Goal: Book appointment/travel/reservation

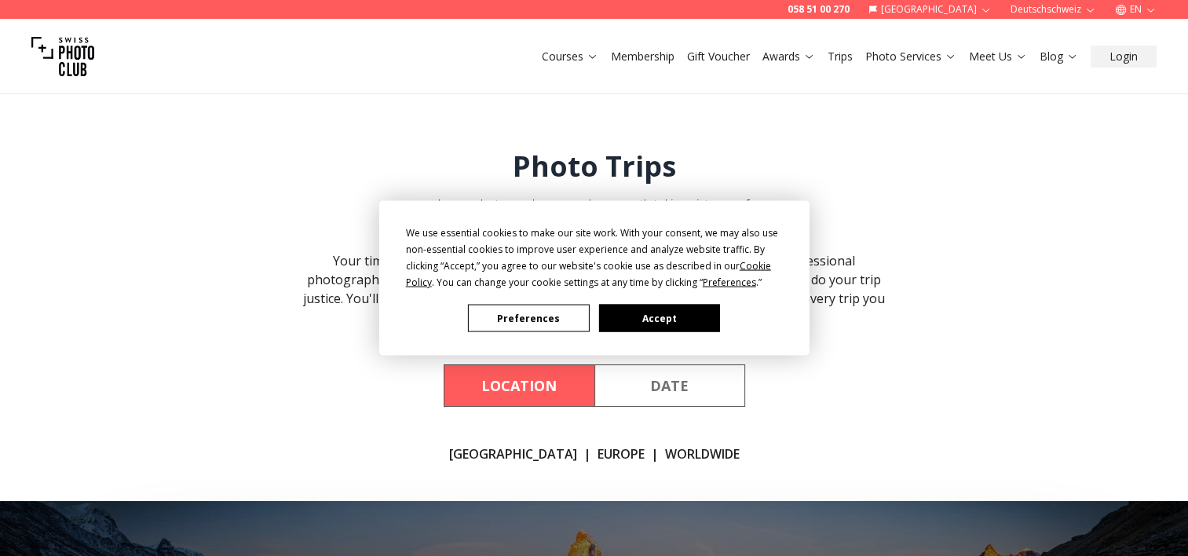
click at [629, 325] on button "Accept" at bounding box center [658, 318] width 121 height 27
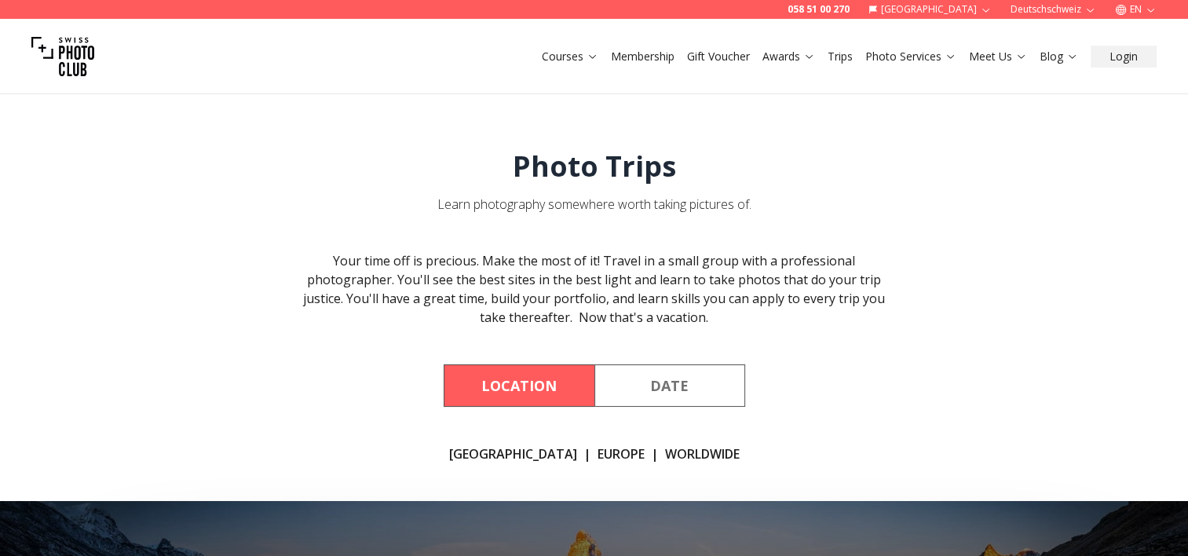
click at [644, 379] on button "Date" at bounding box center [669, 385] width 151 height 42
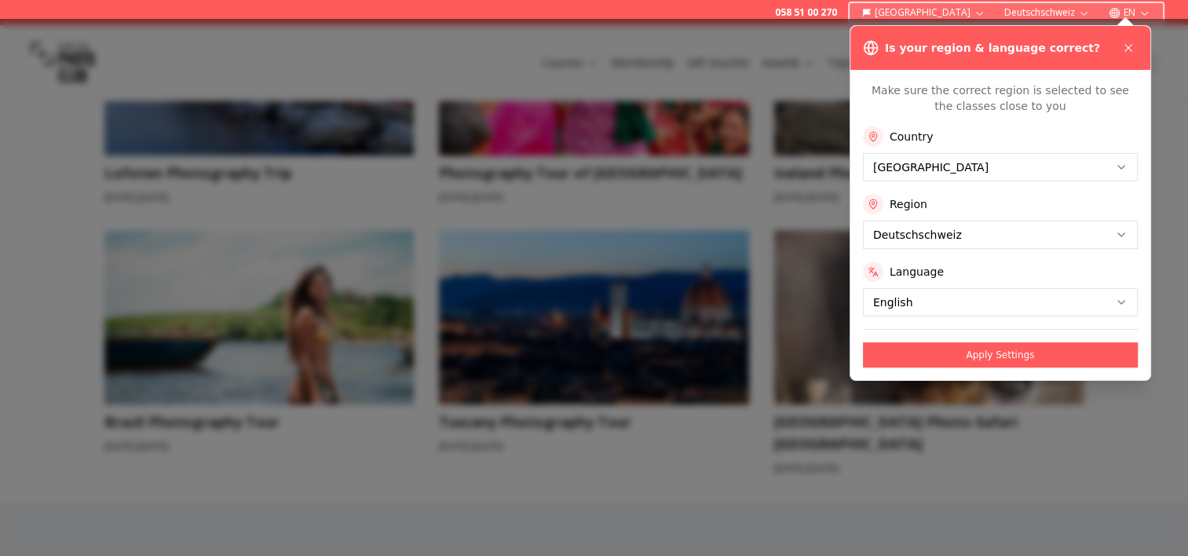
scroll to position [738, 0]
click at [967, 352] on button "Apply Settings" at bounding box center [1000, 354] width 275 height 25
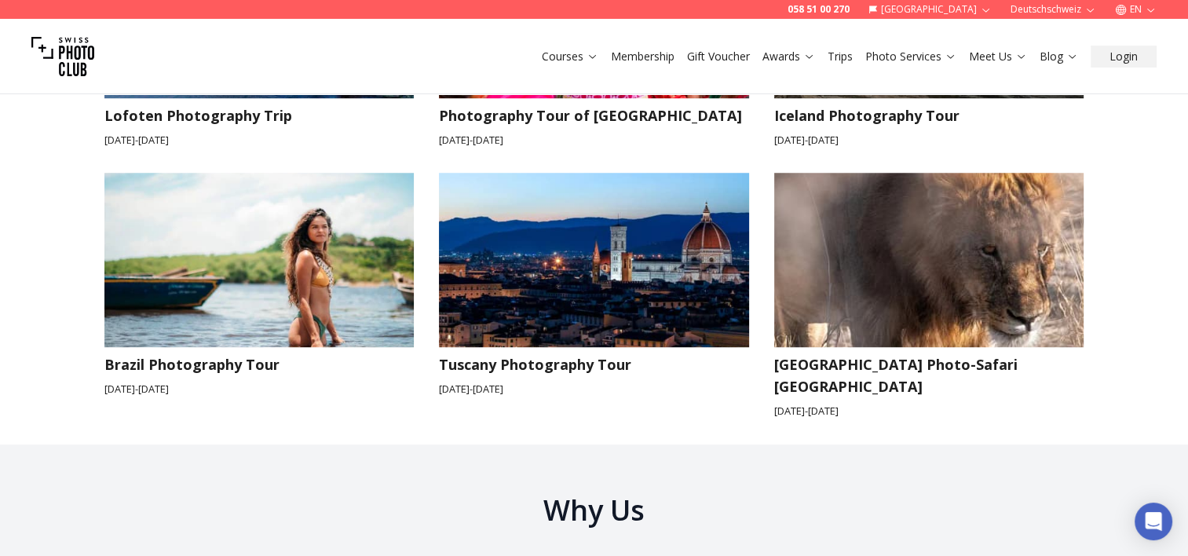
scroll to position [794, 0]
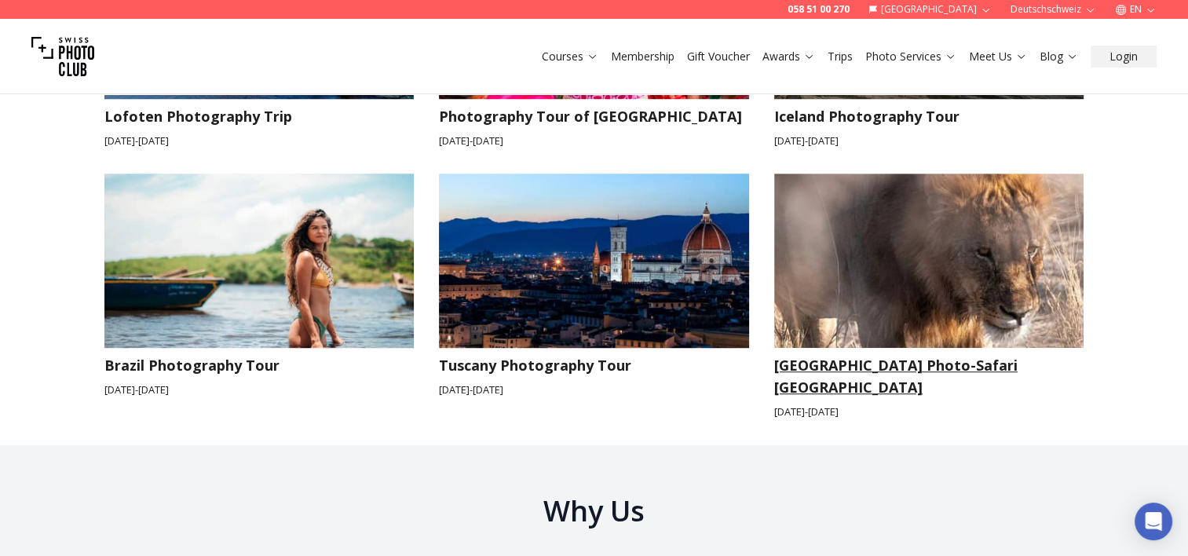
click at [850, 297] on img at bounding box center [929, 260] width 310 height 174
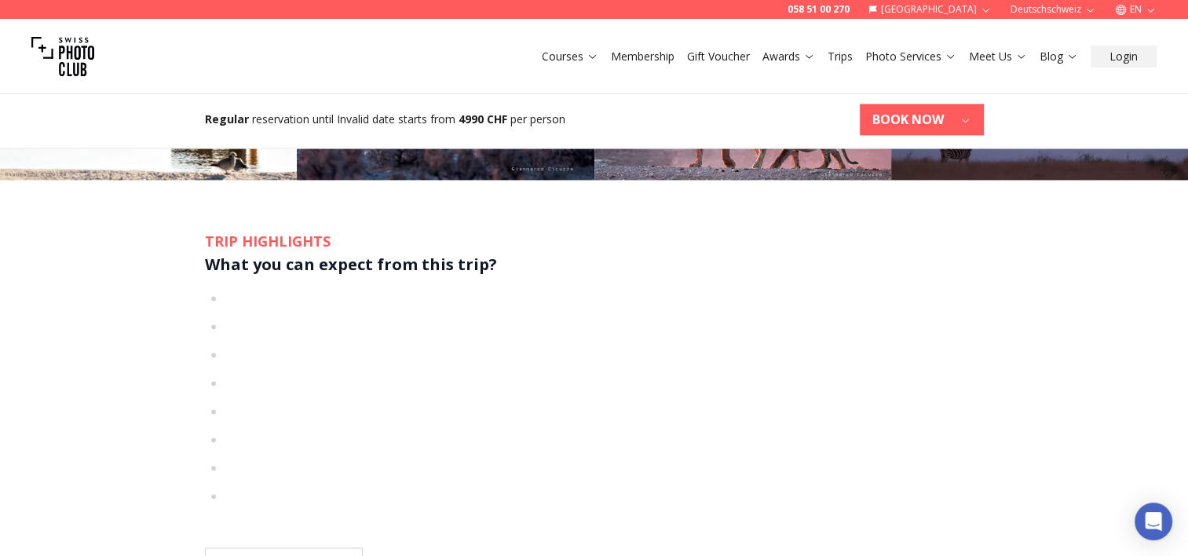
scroll to position [2288, 0]
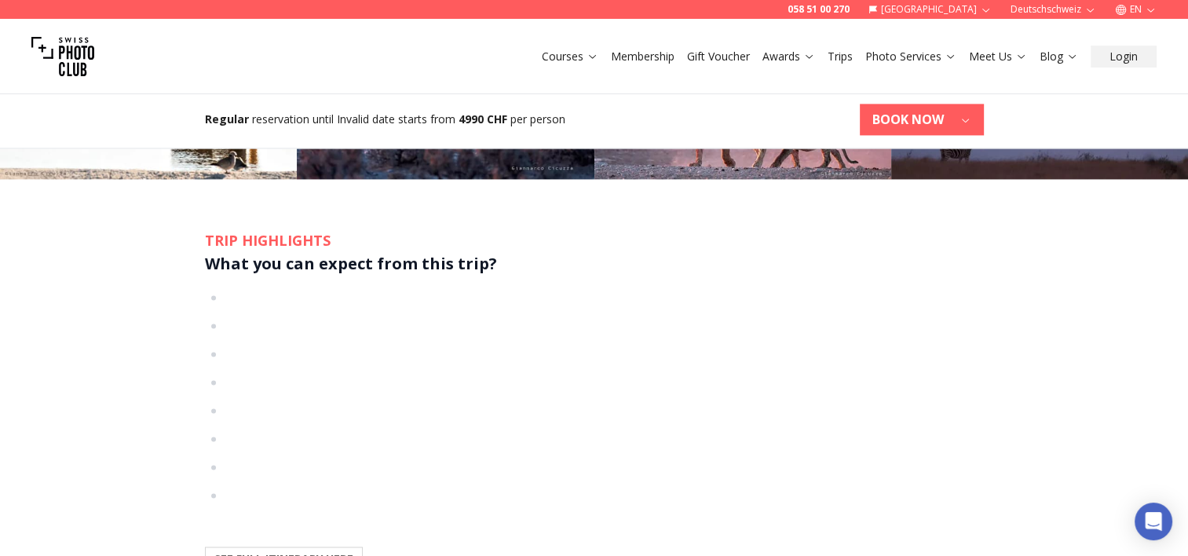
click at [843, 49] on link "Trips" at bounding box center [839, 57] width 25 height 16
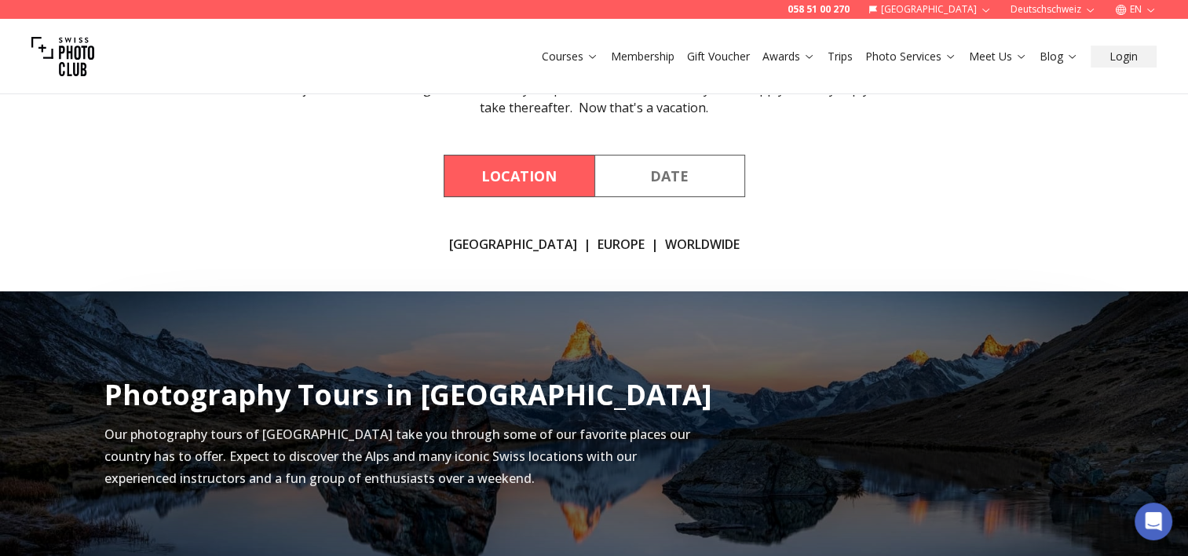
scroll to position [210, 0]
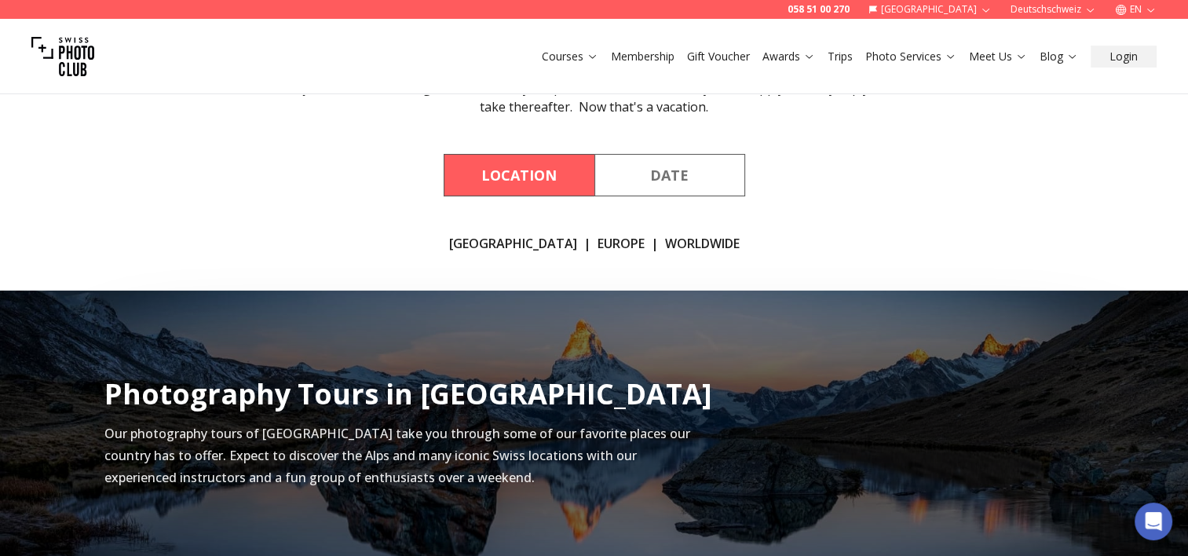
click at [659, 179] on button "Date" at bounding box center [669, 175] width 151 height 42
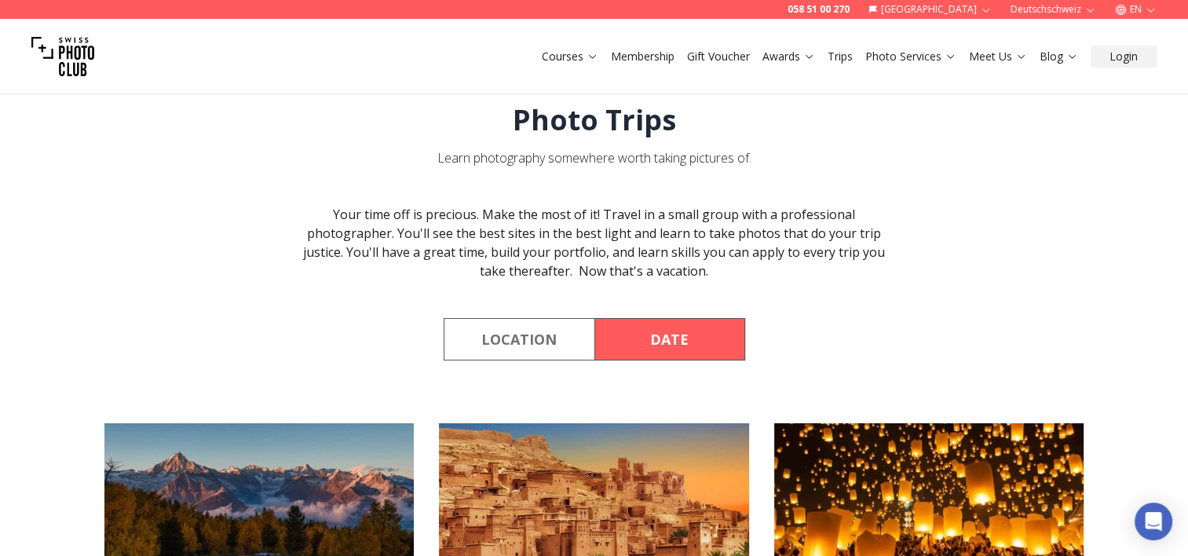
scroll to position [0, 0]
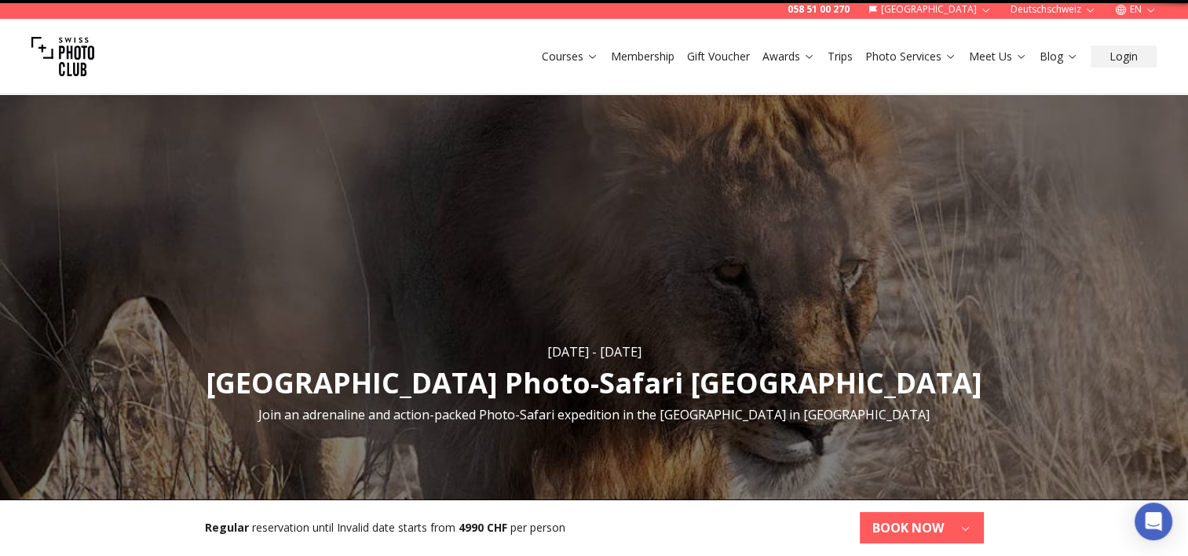
scroll to position [52, 0]
